Goal: Information Seeking & Learning: Learn about a topic

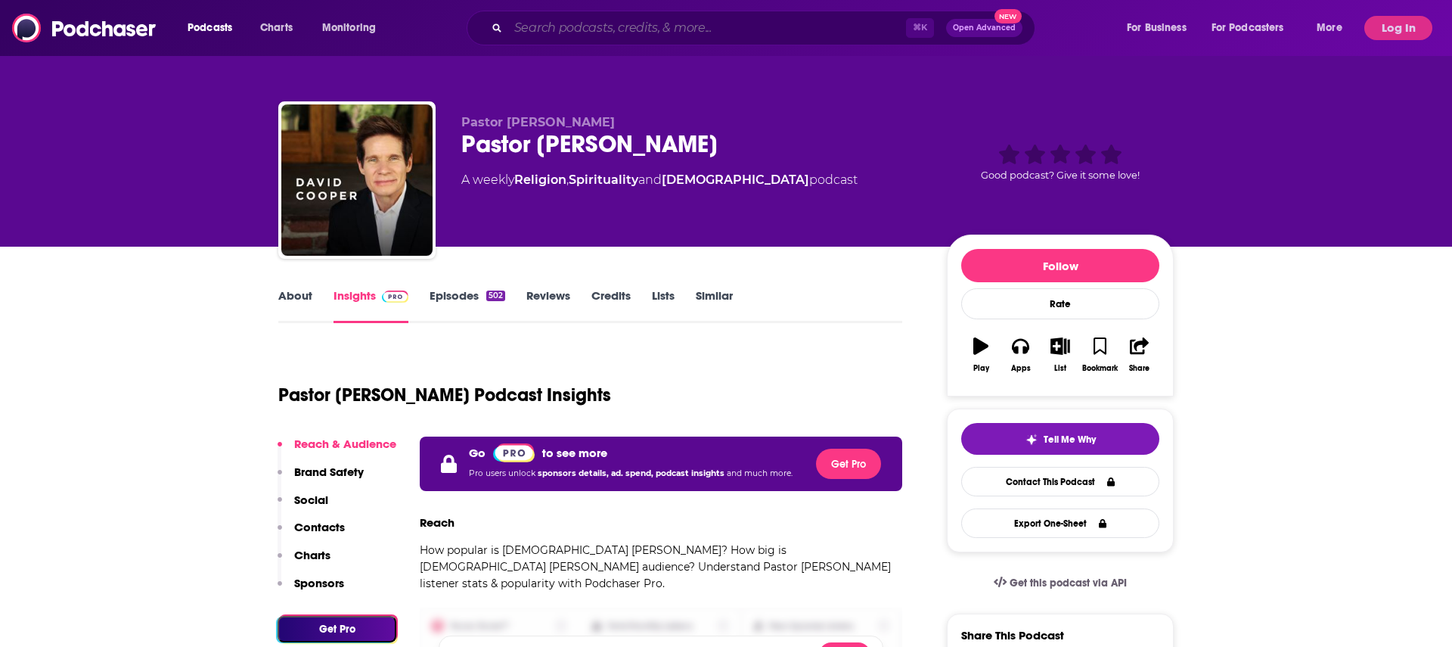
click at [591, 27] on input "Search podcasts, credits, & more..." at bounding box center [707, 28] width 398 height 24
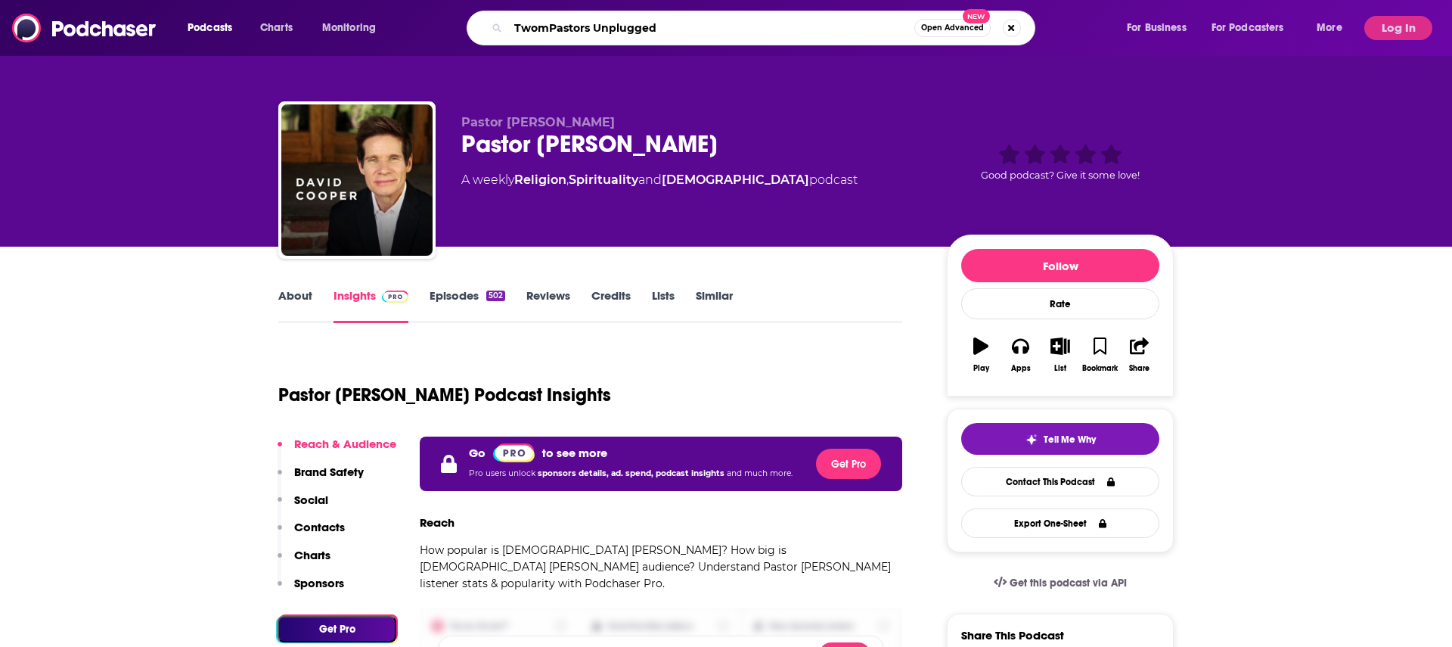
click at [546, 29] on input "TwomPastors Unplugged" at bounding box center [711, 28] width 406 height 24
type input "Two [DEMOGRAPHIC_DATA] Unplugged"
click at [660, 31] on input "Two [DEMOGRAPHIC_DATA] Unplugged" at bounding box center [711, 28] width 406 height 24
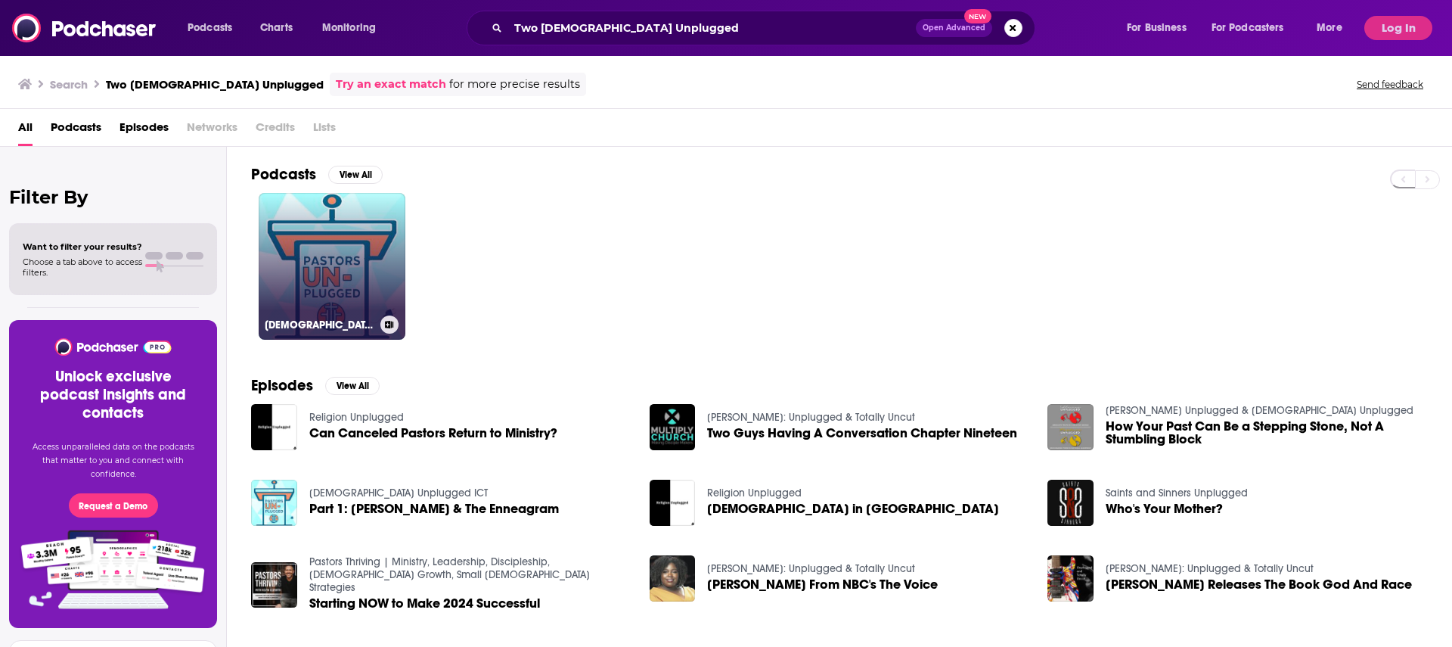
click at [333, 257] on link "[DEMOGRAPHIC_DATA] Unplugged ICT" at bounding box center [332, 266] width 147 height 147
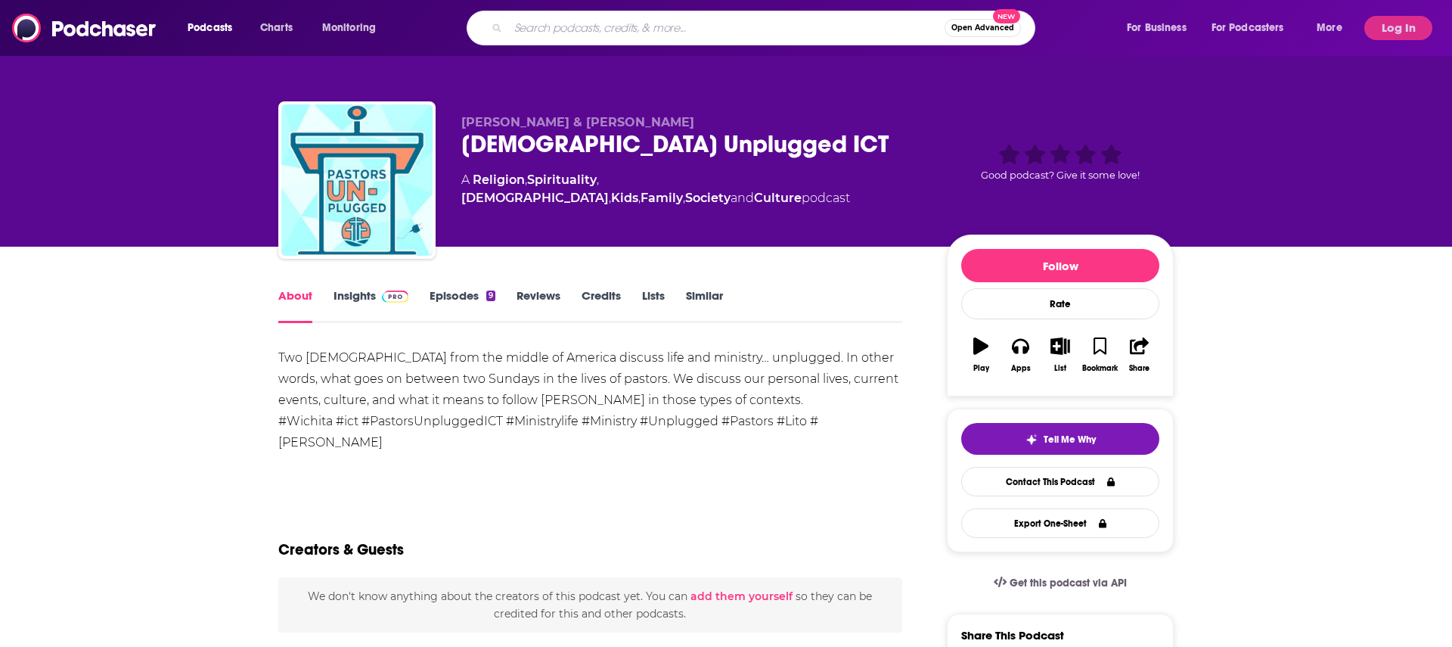
click at [567, 27] on input "Search podcasts, credits, & more..." at bounding box center [726, 28] width 436 height 24
click at [566, 27] on input "Search podcasts, credits, & more..." at bounding box center [726, 28] width 436 height 24
click at [1397, 23] on button "Log In" at bounding box center [1398, 28] width 68 height 24
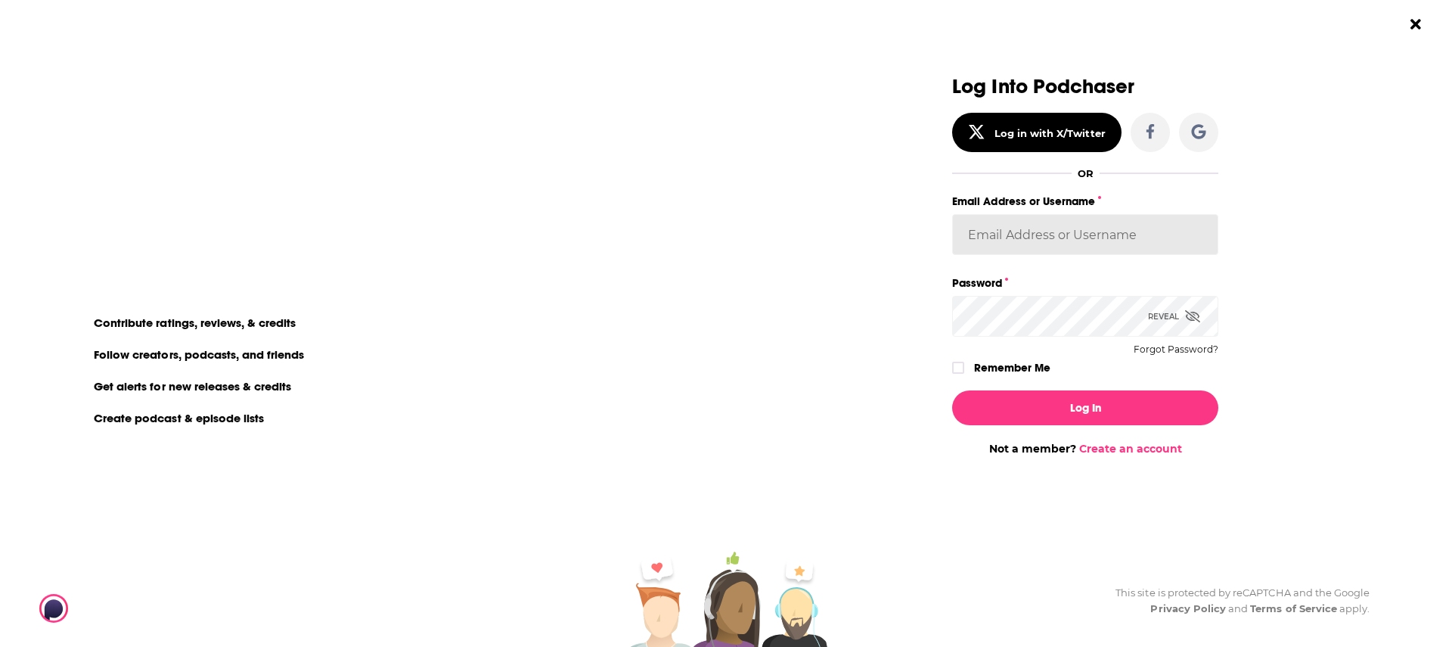
type input "[PERSON_NAME][EMAIL_ADDRESS][PERSON_NAME][DOMAIN_NAME]"
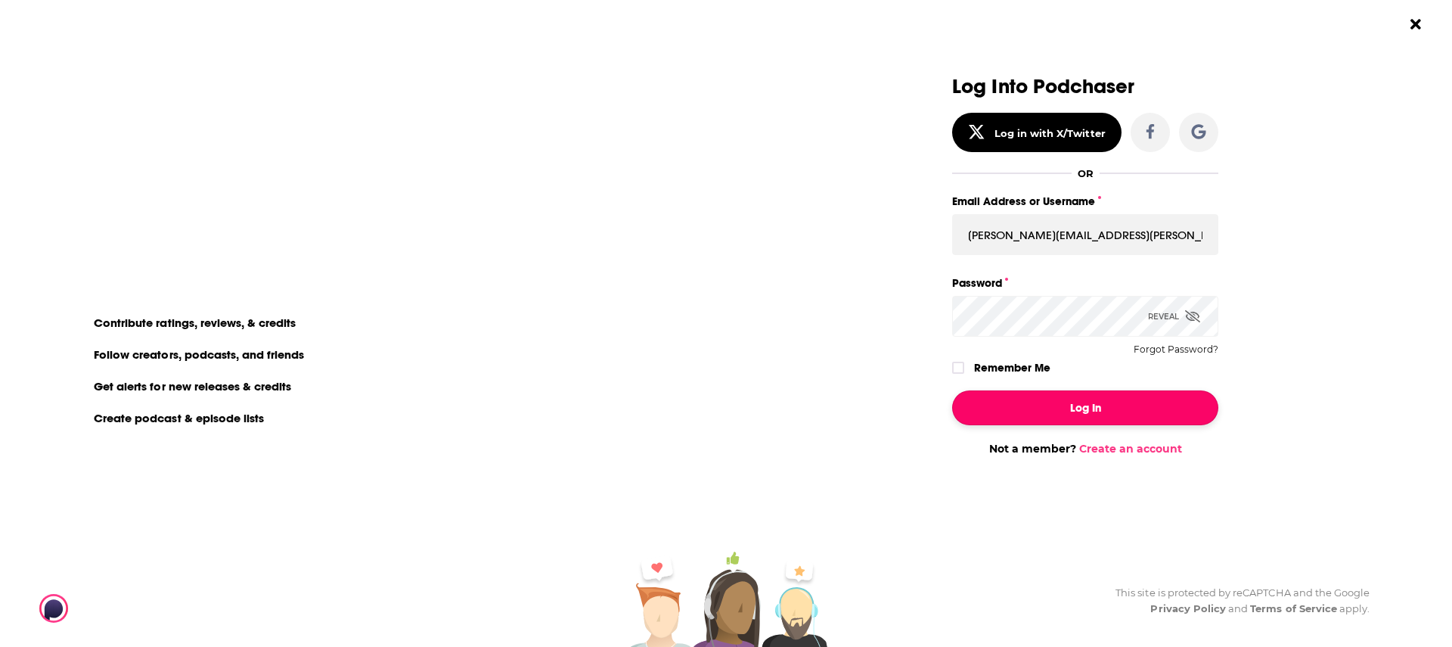
click at [1083, 408] on button "Log In" at bounding box center [1085, 407] width 266 height 35
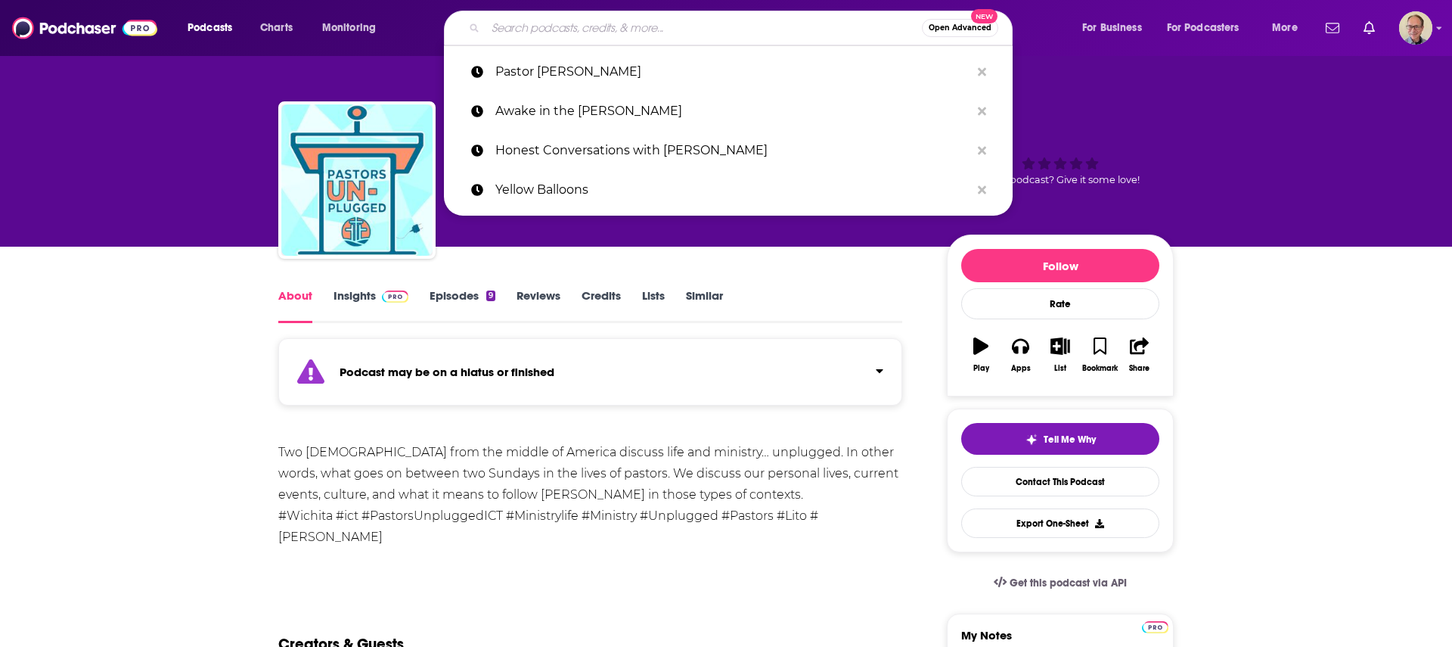
click at [560, 23] on input "Search podcasts, credits, & more..." at bounding box center [703, 28] width 436 height 24
click at [553, 67] on p "Pastor [PERSON_NAME]" at bounding box center [732, 71] width 475 height 39
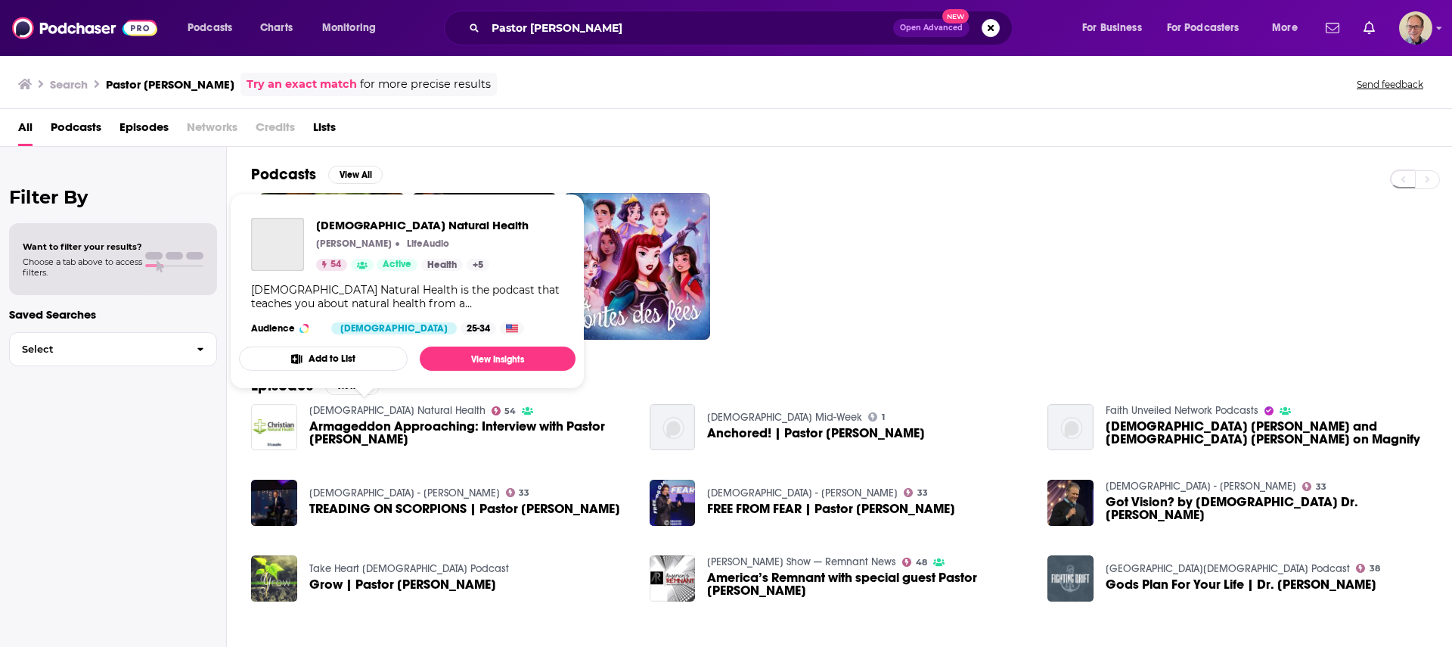
click at [346, 411] on link "[DEMOGRAPHIC_DATA] Natural Health" at bounding box center [397, 410] width 176 height 13
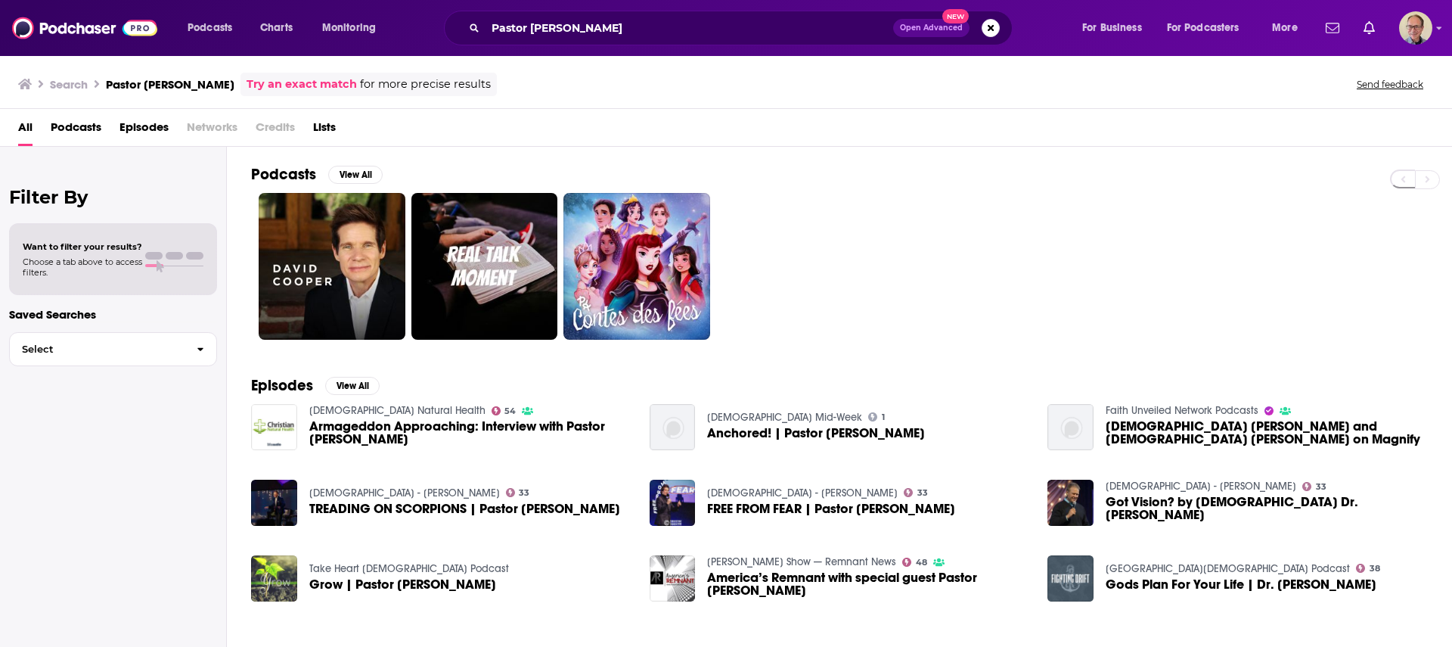
click at [364, 433] on span "Armageddon Approaching: Interview with Pastor [PERSON_NAME]" at bounding box center [470, 433] width 322 height 26
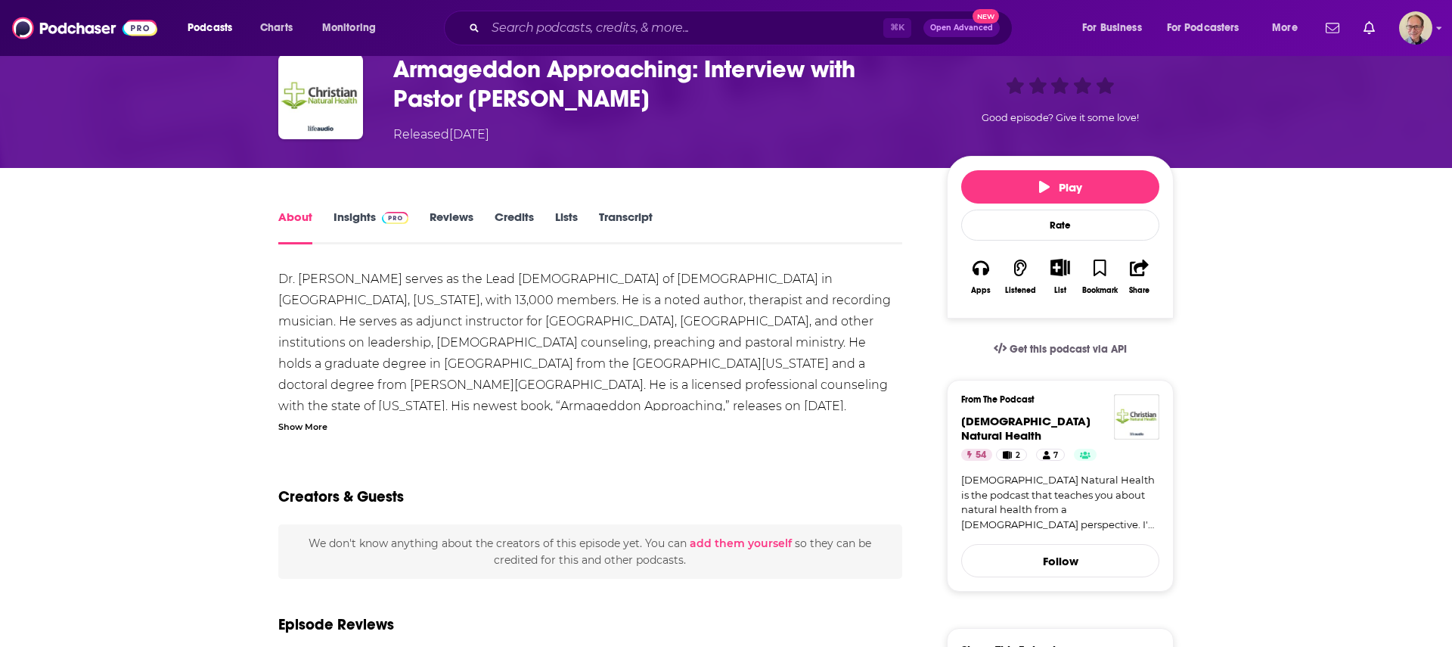
scroll to position [73, 0]
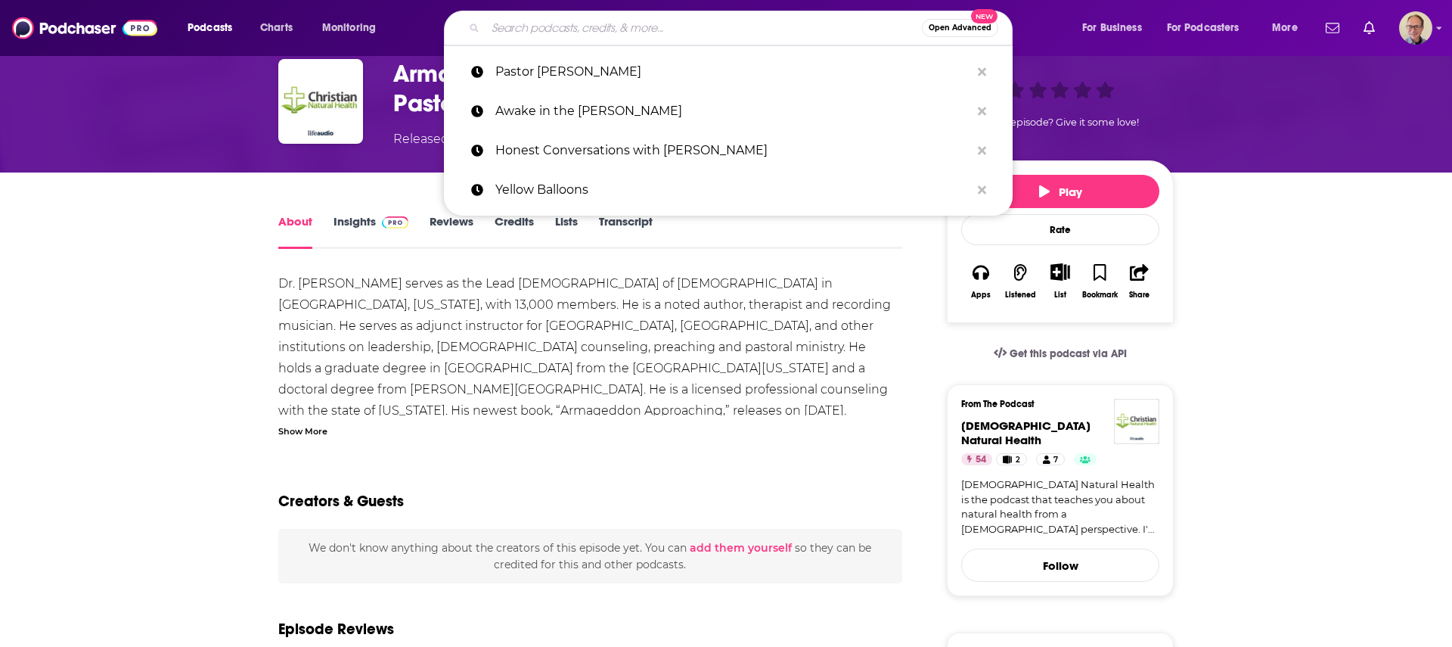
click at [532, 29] on input "Search podcasts, credits, & more..." at bounding box center [703, 28] width 436 height 24
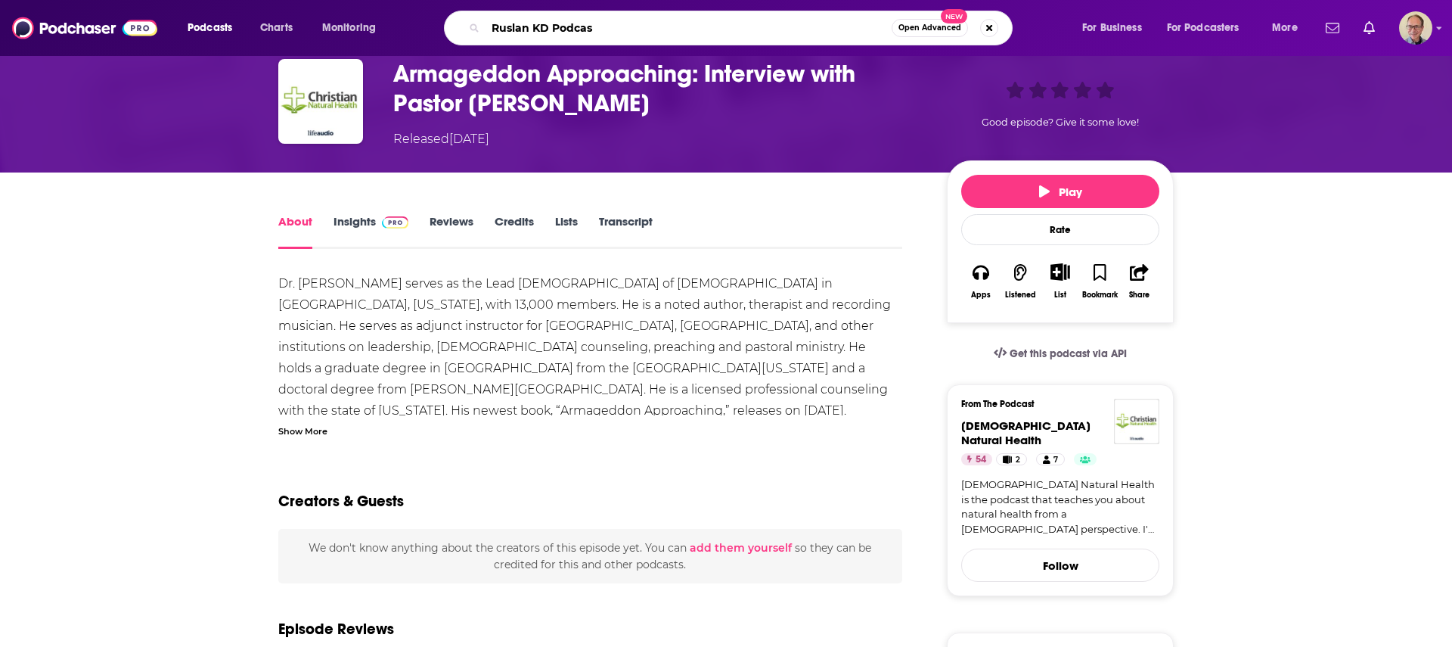
type input "Ruslan KD Podcast"
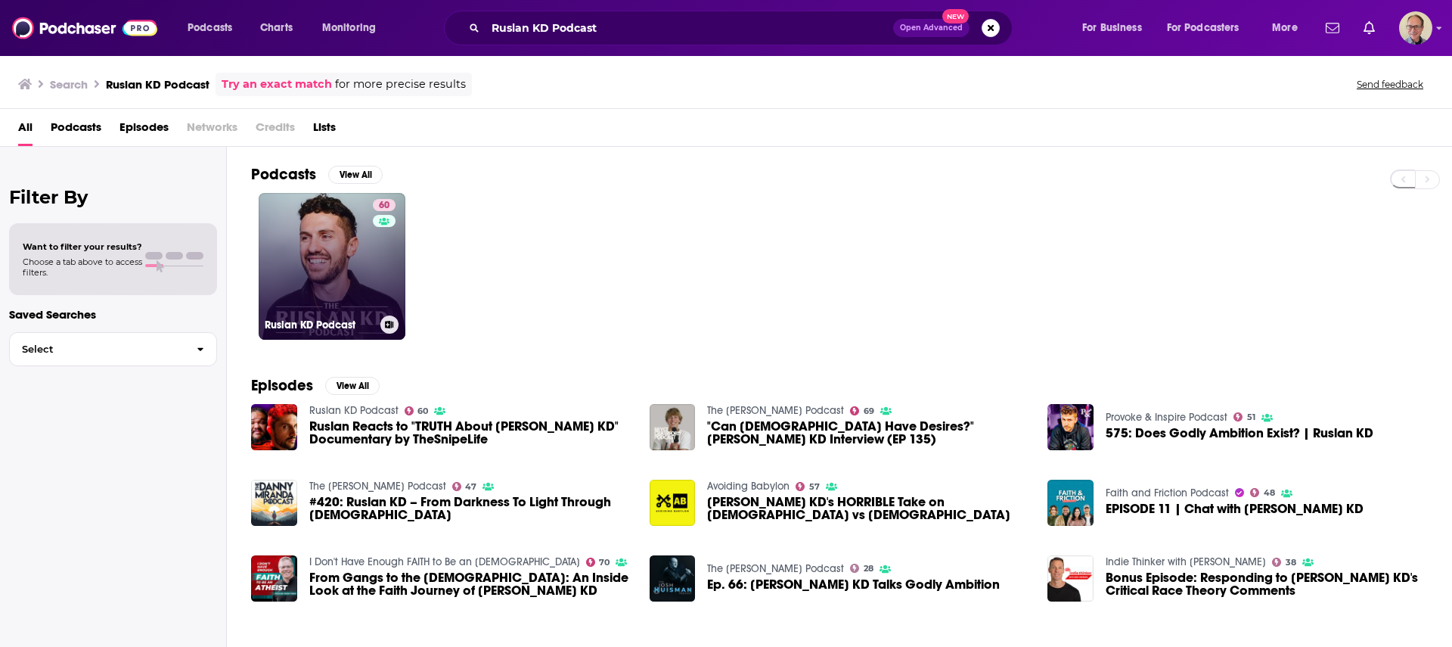
click at [311, 246] on link "60 Ruslan KD Podcast" at bounding box center [332, 266] width 147 height 147
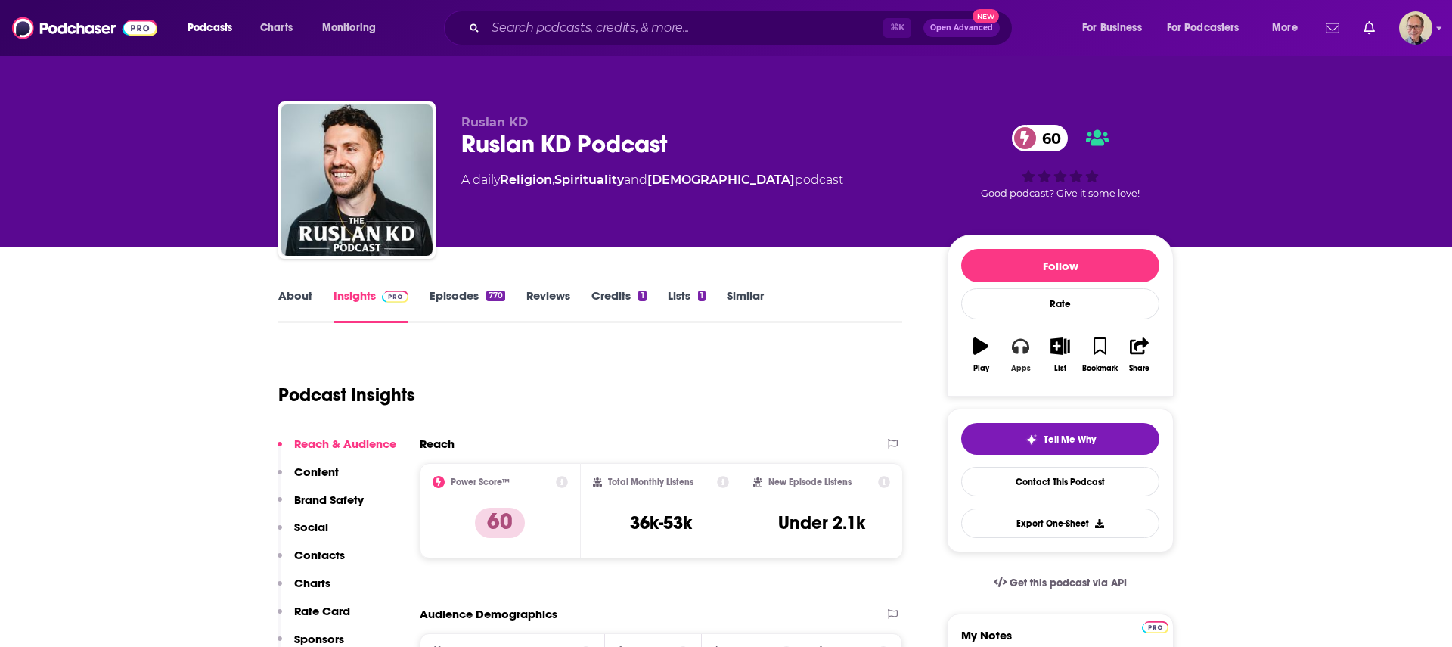
click at [1022, 348] on icon "button" at bounding box center [1020, 345] width 17 height 17
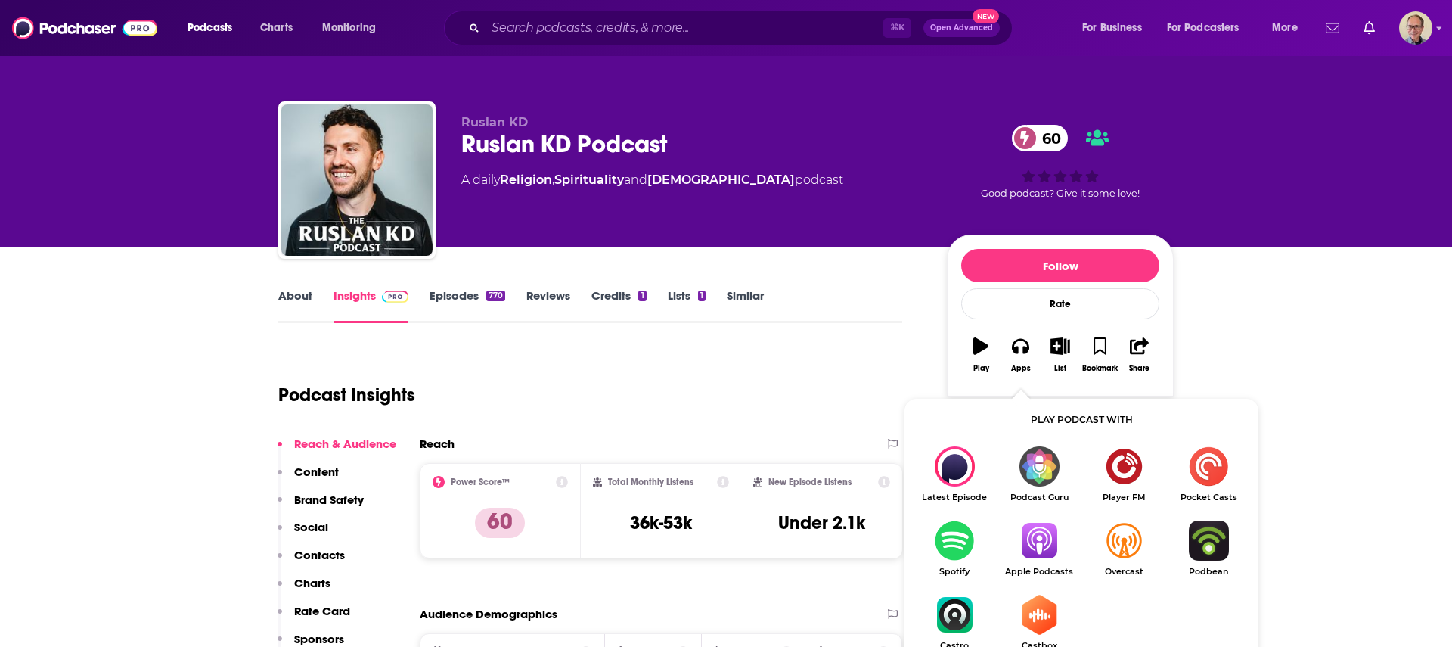
click at [1034, 538] on img "Show Listen On dropdown" at bounding box center [1039, 540] width 85 height 40
